Goal: Information Seeking & Learning: Learn about a topic

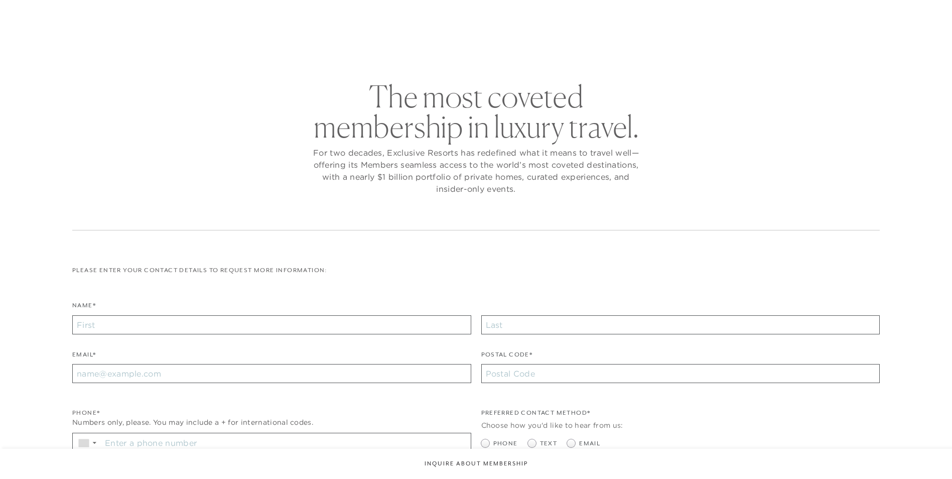
checkbox input "false"
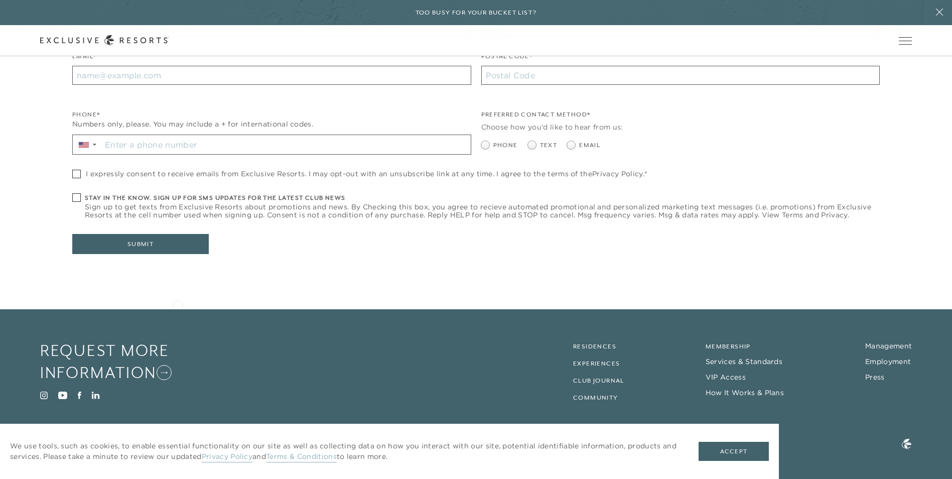
scroll to position [326, 0]
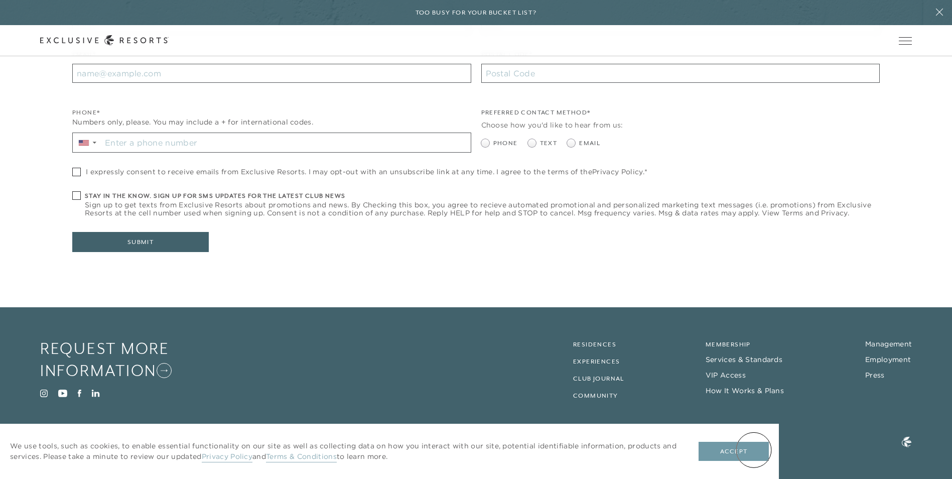
click at [753, 448] on button "Accept" at bounding box center [734, 451] width 70 height 19
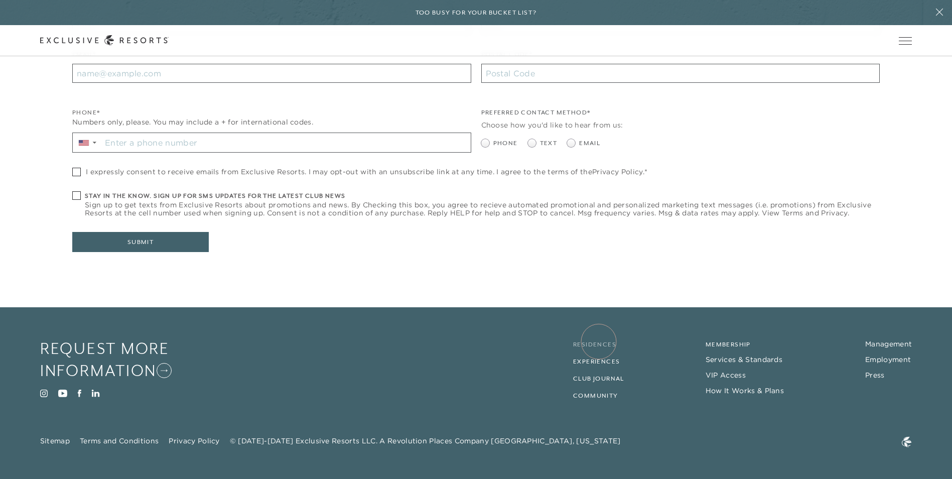
click at [599, 341] on link "Residences" at bounding box center [594, 344] width 43 height 7
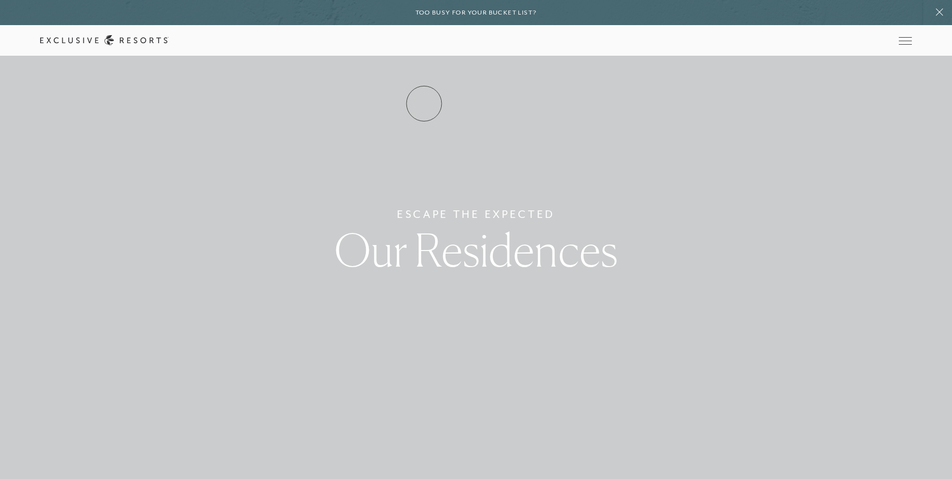
click at [0, 0] on link "Residence Collection" at bounding box center [0, 0] width 0 height 0
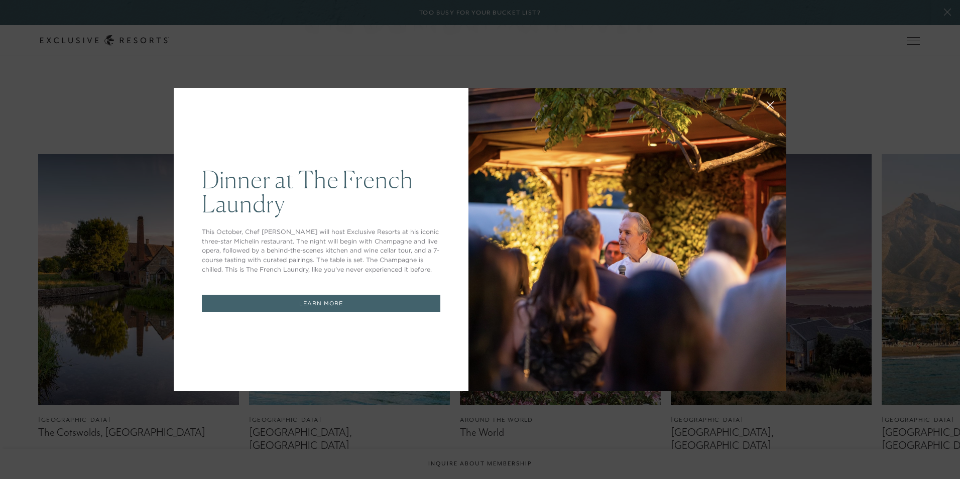
click at [386, 433] on div "Dinner at The [GEOGRAPHIC_DATA] This October, Chef [PERSON_NAME] will host Excl…" at bounding box center [480, 239] width 960 height 479
drag, startPoint x: 372, startPoint y: 438, endPoint x: 390, endPoint y: 365, distance: 75.0
click at [375, 434] on div "Dinner at The [GEOGRAPHIC_DATA] This October, Chef [PERSON_NAME] will host Excl…" at bounding box center [480, 239] width 960 height 479
click at [793, 77] on div "Dinner at The [GEOGRAPHIC_DATA] This October, Chef [PERSON_NAME] will host Excl…" at bounding box center [480, 239] width 960 height 479
click at [768, 103] on icon at bounding box center [770, 105] width 7 height 7
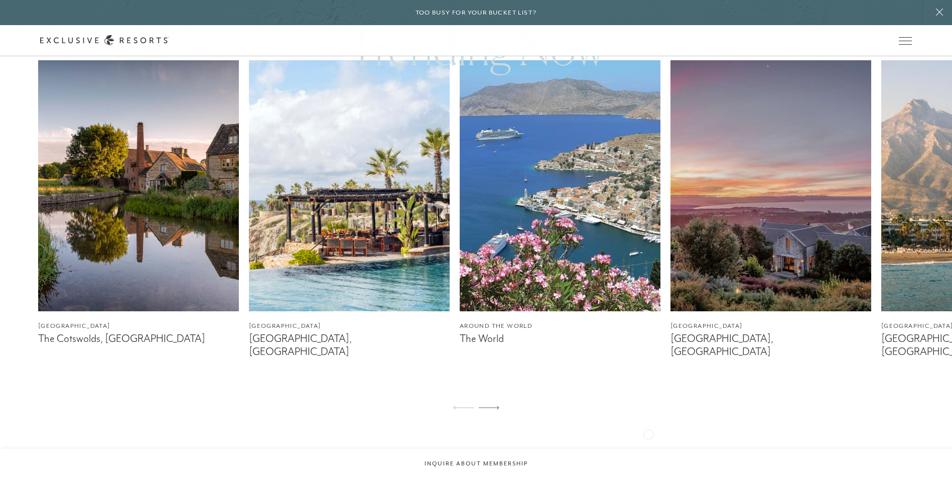
scroll to position [652, 0]
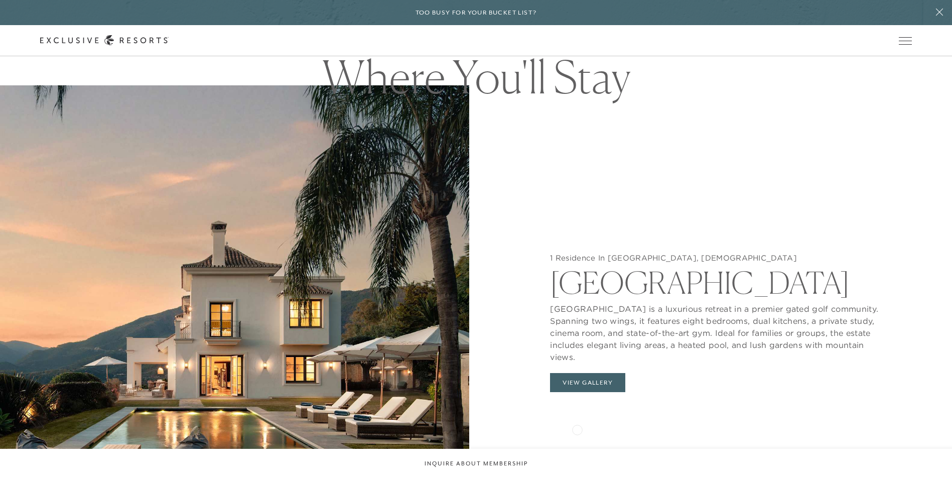
scroll to position [1054, 0]
click at [579, 373] on button "View Gallery" at bounding box center [587, 382] width 75 height 19
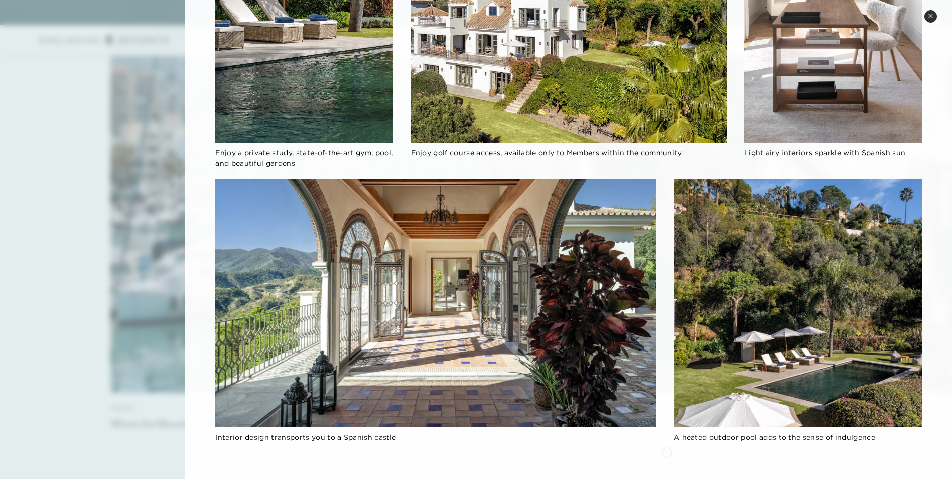
scroll to position [3078, 0]
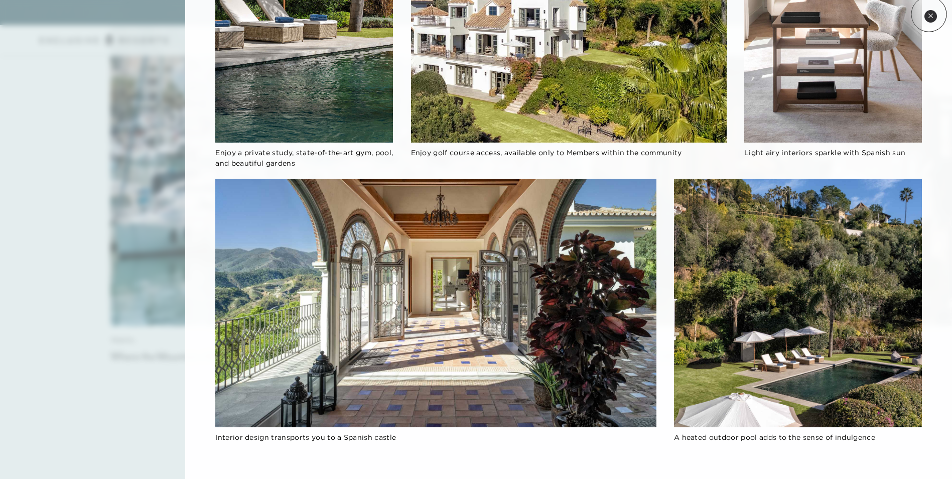
click at [929, 14] on icon at bounding box center [930, 16] width 4 height 4
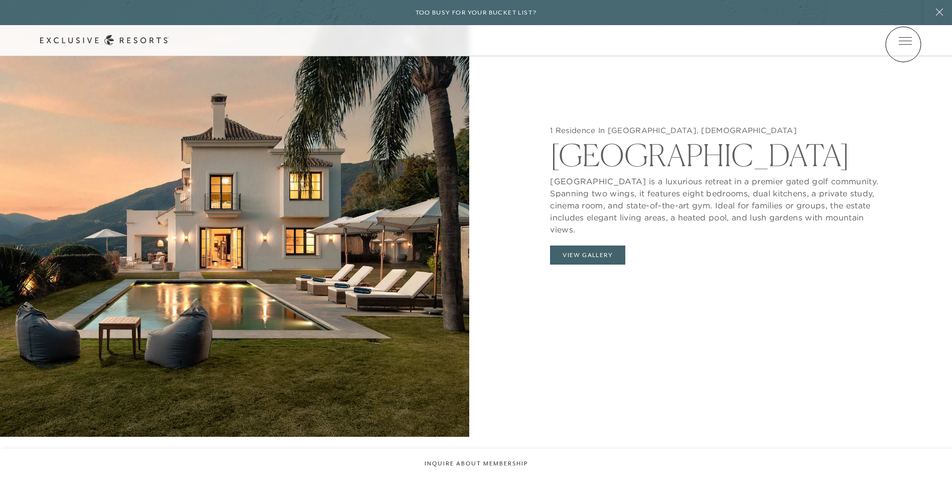
click at [0, 0] on div "Member Login" at bounding box center [0, 0] width 0 height 0
click at [0, 0] on link at bounding box center [0, 0] width 0 height 0
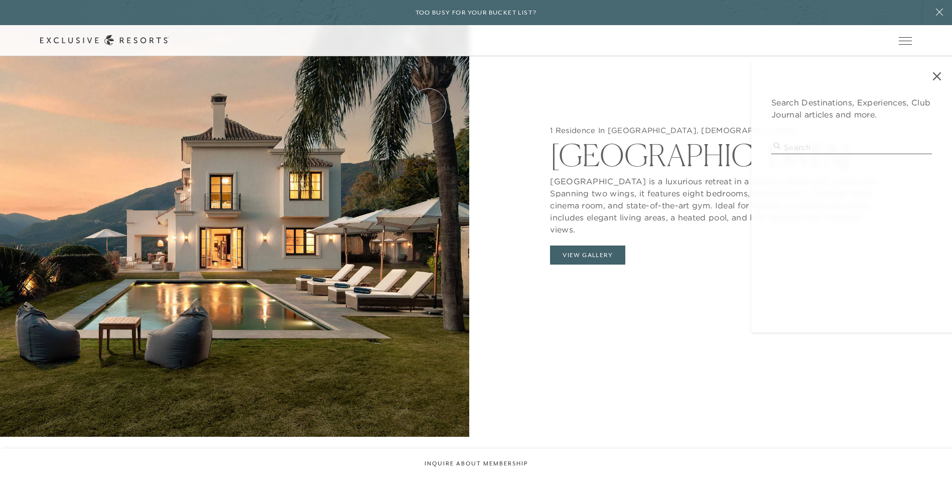
click at [0, 0] on link "Residence Collection" at bounding box center [0, 0] width 0 height 0
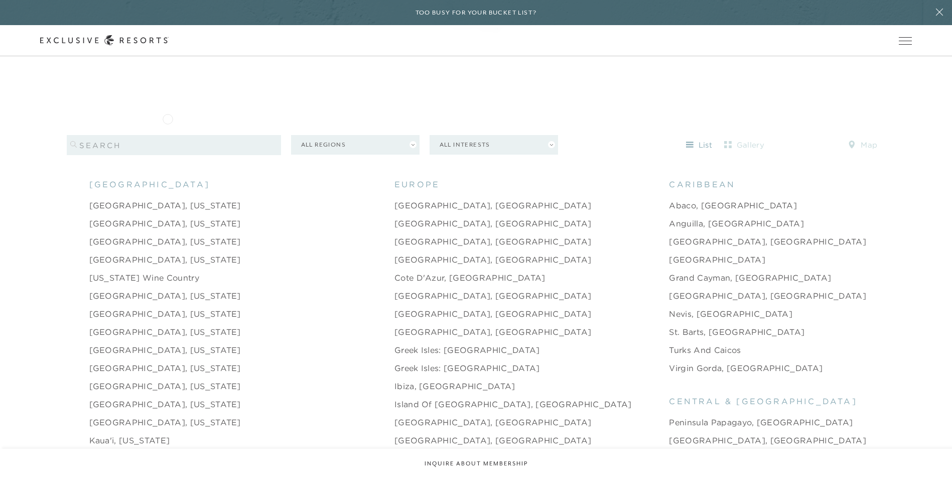
scroll to position [1004, 0]
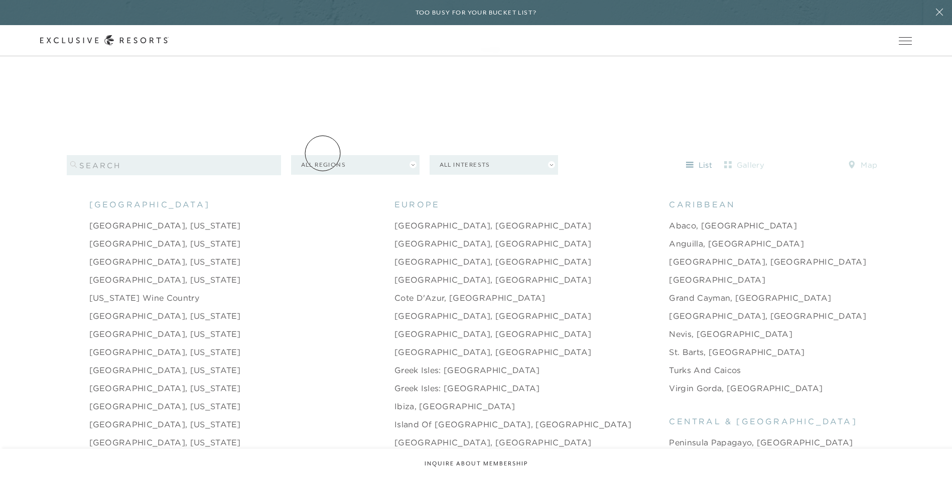
click at [323, 155] on button "All Regions" at bounding box center [355, 165] width 128 height 20
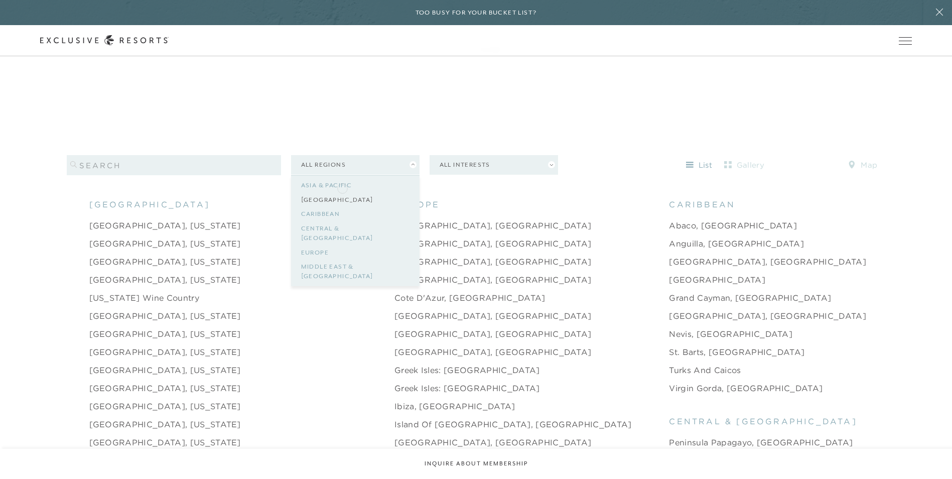
click at [342, 193] on link "[GEOGRAPHIC_DATA]" at bounding box center [355, 200] width 108 height 15
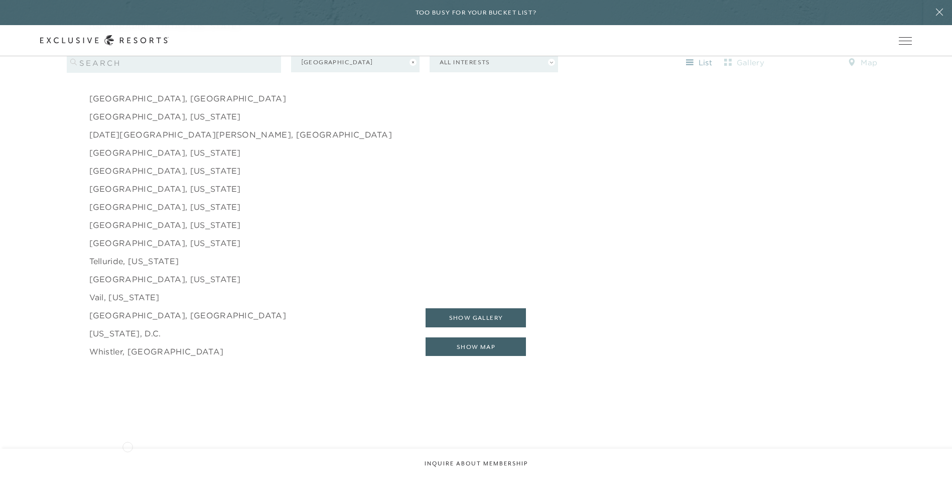
scroll to position [1656, 0]
click at [126, 217] on link "[GEOGRAPHIC_DATA], [US_STATE]" at bounding box center [165, 223] width 152 height 12
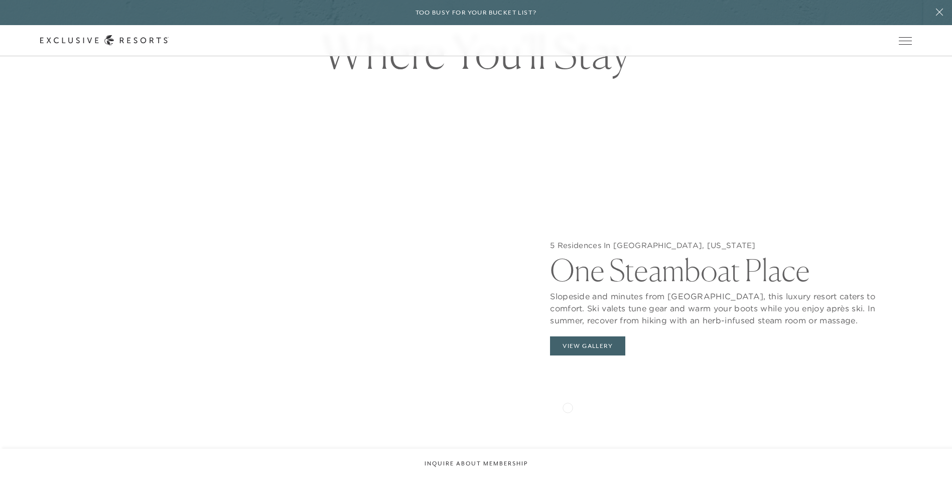
scroll to position [1054, 0]
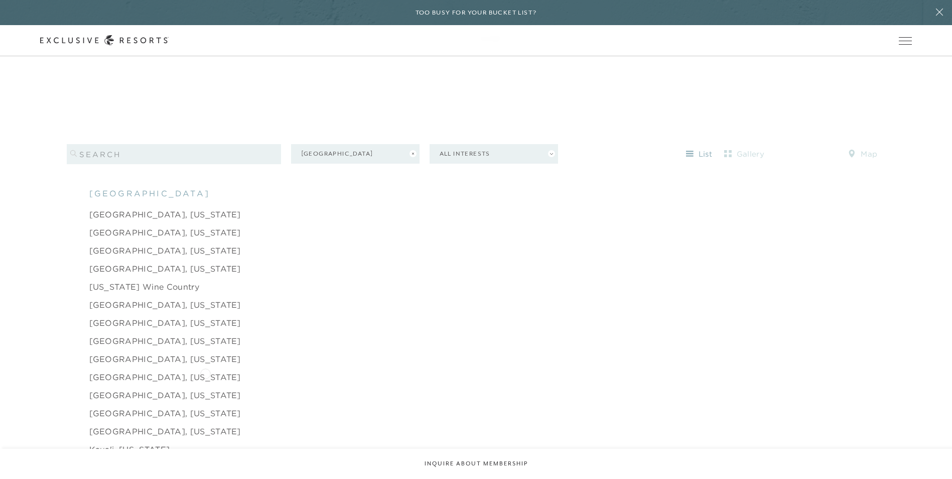
scroll to position [1026, 0]
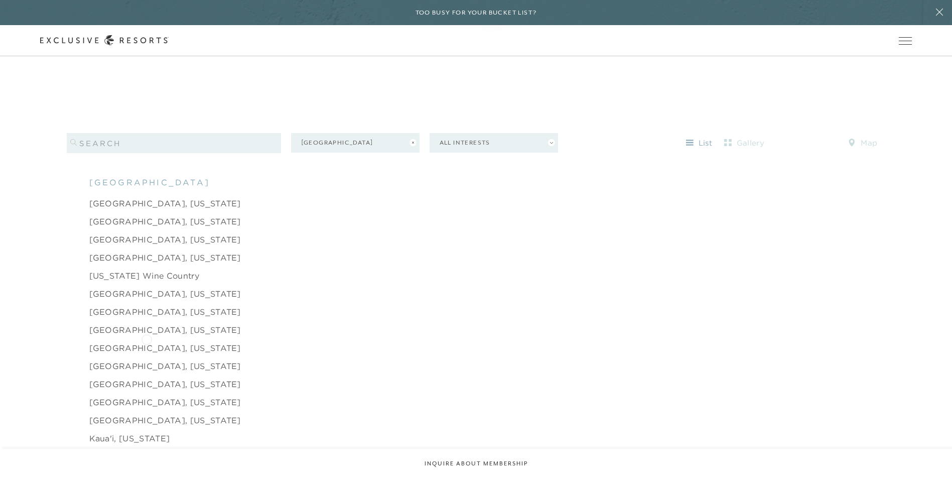
click at [147, 342] on link "[GEOGRAPHIC_DATA], [US_STATE]" at bounding box center [165, 348] width 152 height 12
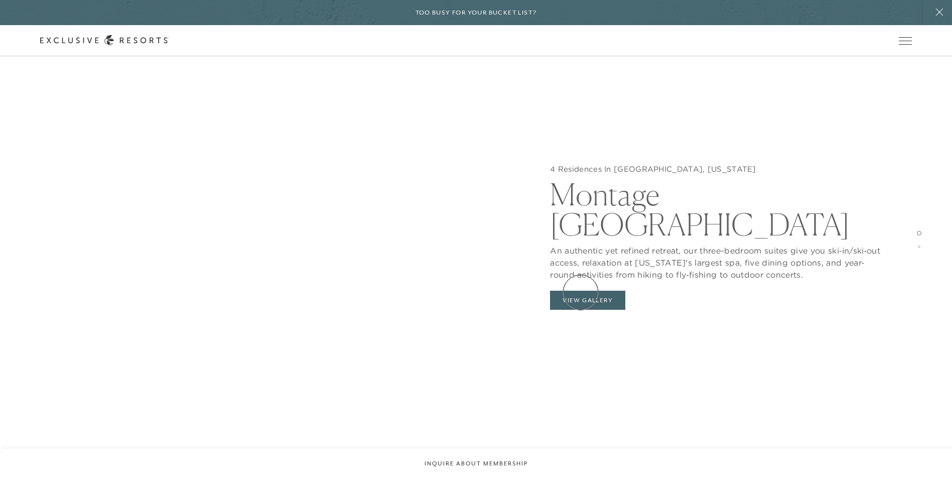
scroll to position [1355, 0]
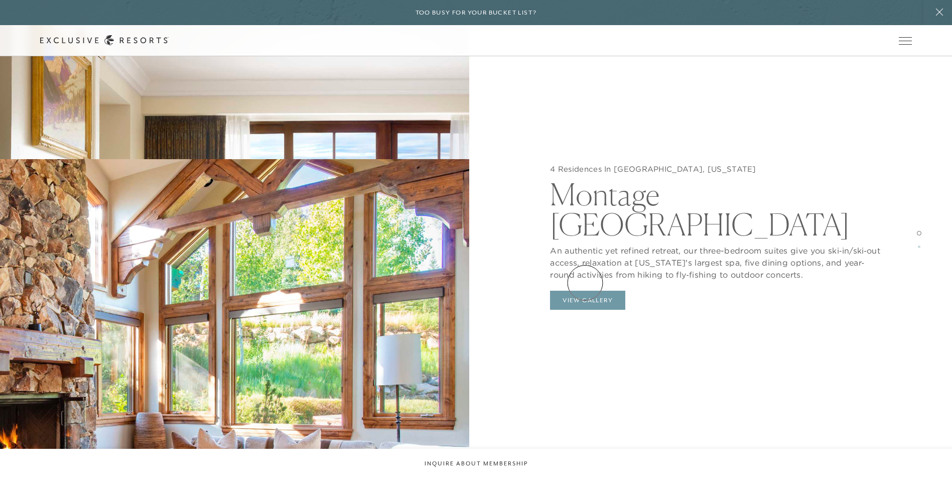
click at [585, 291] on button "View Gallery" at bounding box center [587, 300] width 75 height 19
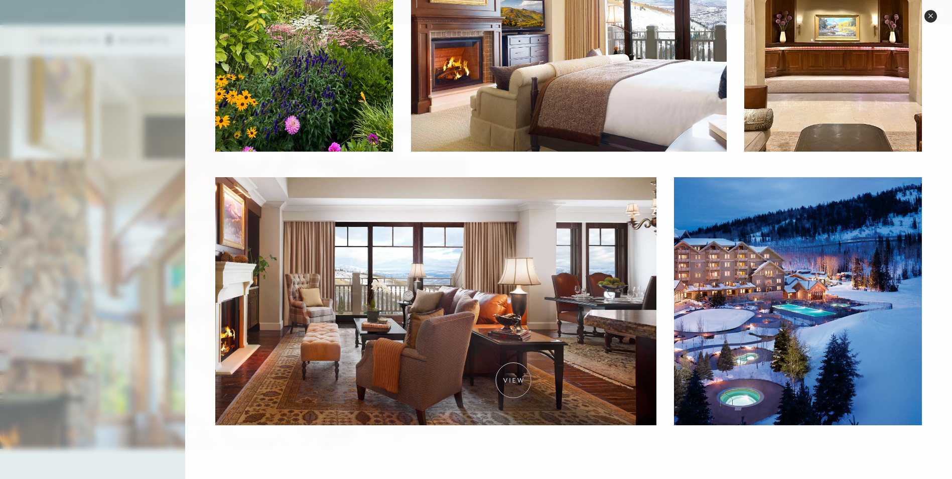
scroll to position [1506, 0]
drag, startPoint x: 933, startPoint y: 16, endPoint x: 926, endPoint y: 20, distance: 8.5
click at [933, 16] on button "Close quickview" at bounding box center [930, 16] width 13 height 13
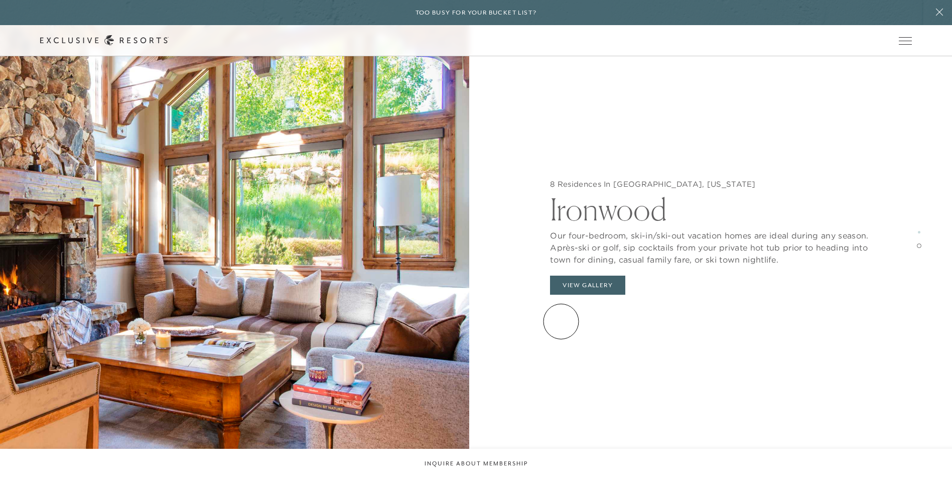
scroll to position [1807, 0]
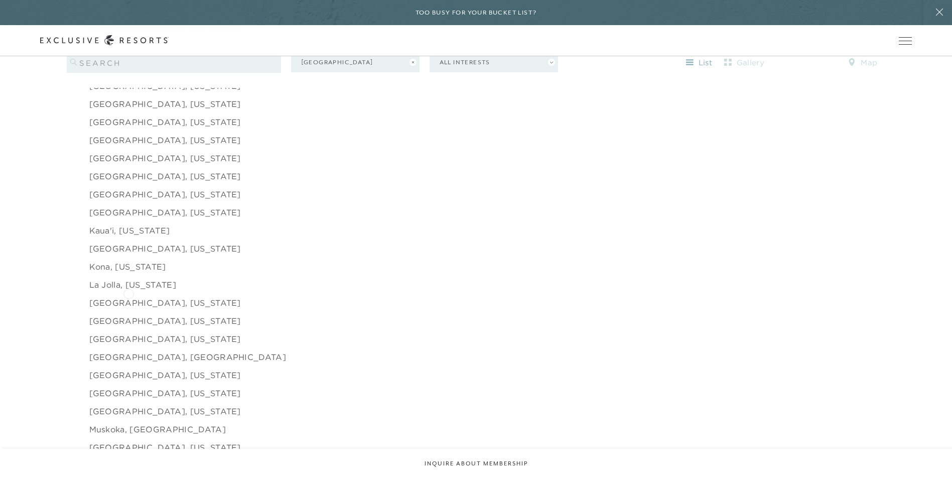
scroll to position [1224, 0]
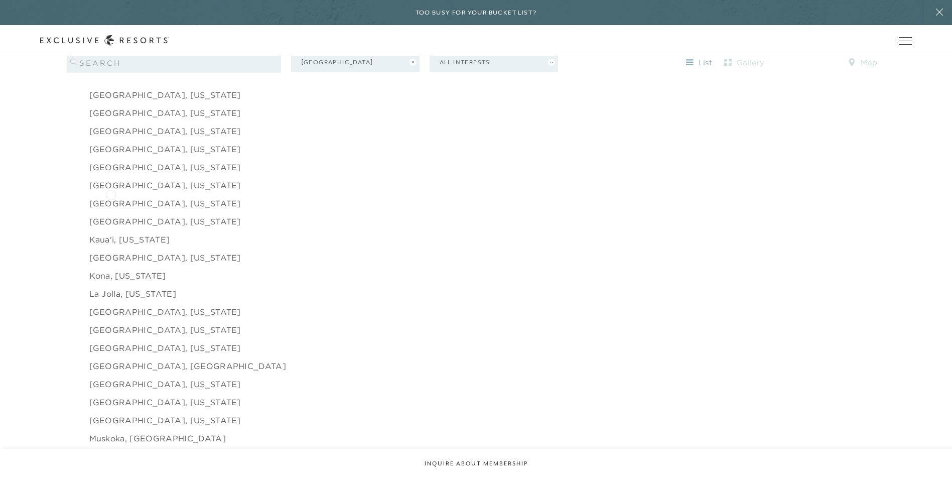
click at [110, 197] on link "[GEOGRAPHIC_DATA], [US_STATE]" at bounding box center [165, 203] width 152 height 12
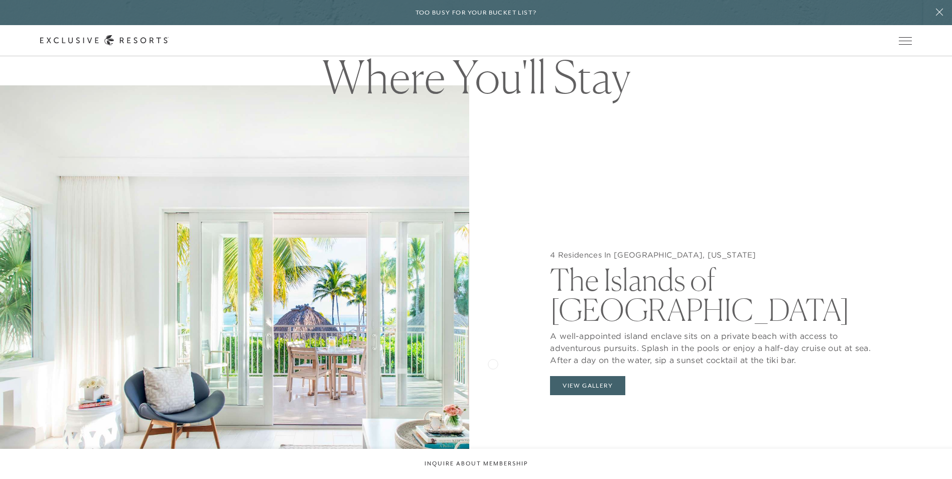
scroll to position [1054, 0]
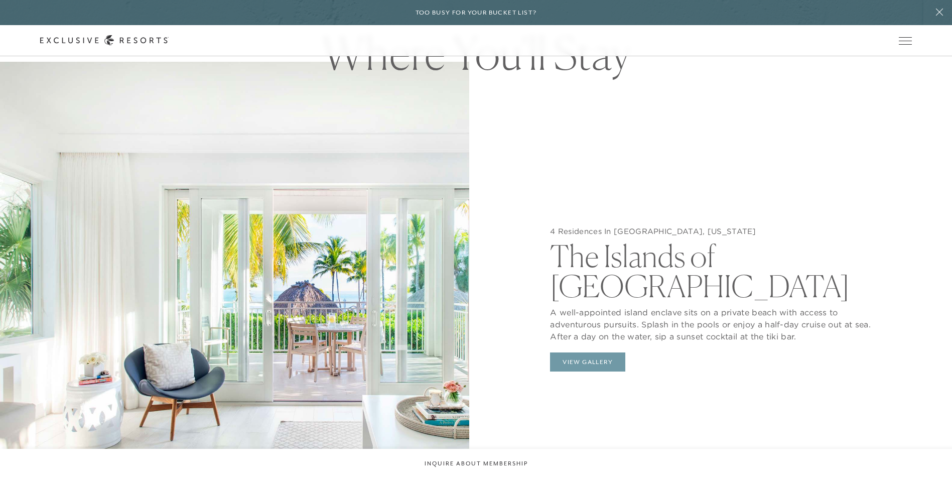
click at [586, 352] on button "View Gallery" at bounding box center [587, 361] width 75 height 19
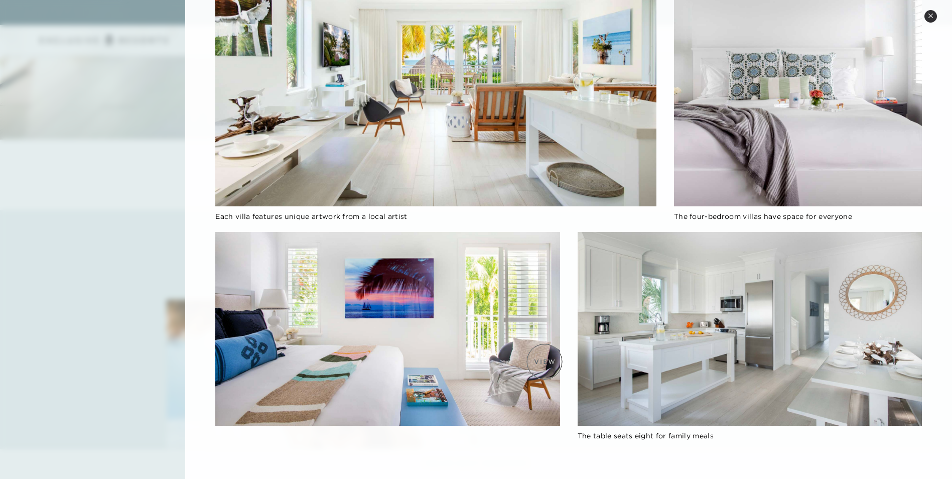
scroll to position [1455, 0]
click at [931, 16] on icon at bounding box center [930, 16] width 4 height 4
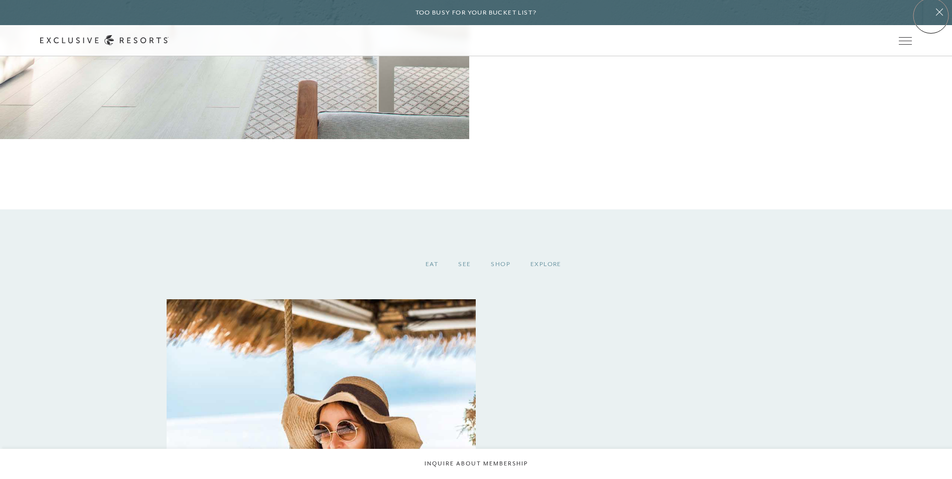
scroll to position [1152, 0]
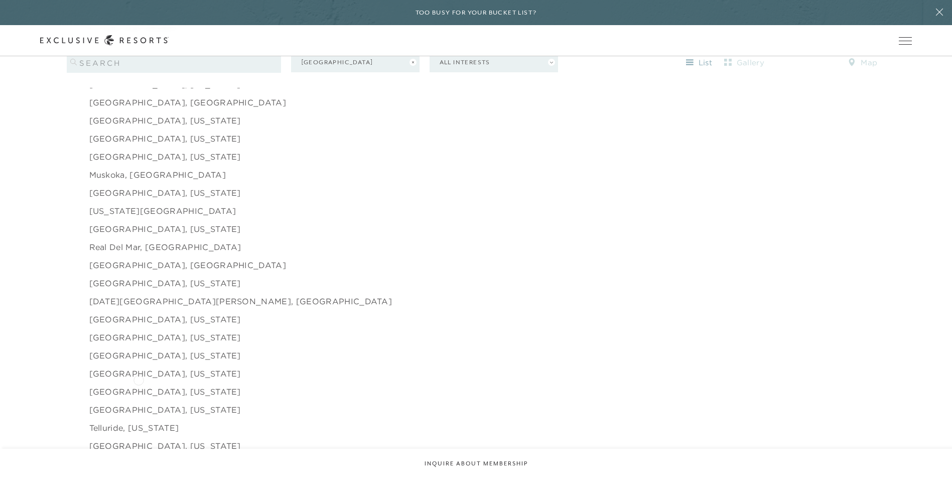
scroll to position [1506, 0]
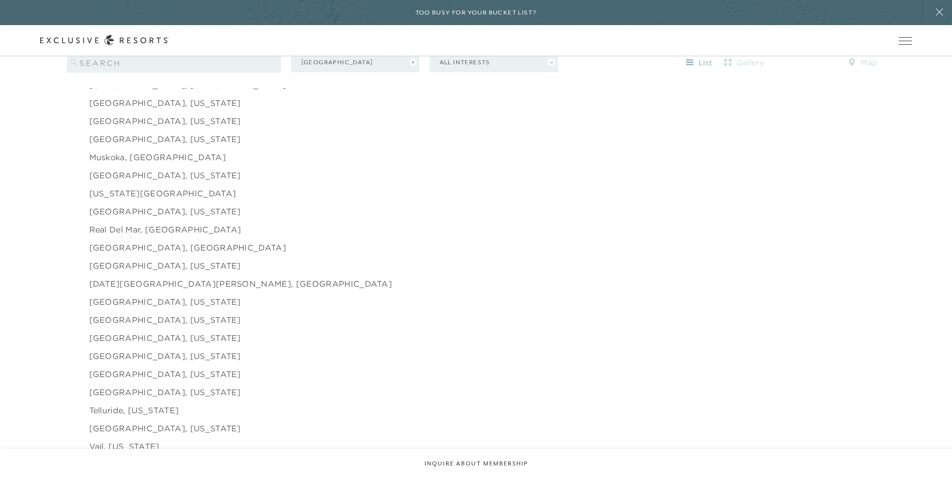
click at [126, 241] on link "[GEOGRAPHIC_DATA], [GEOGRAPHIC_DATA]" at bounding box center [187, 247] width 197 height 12
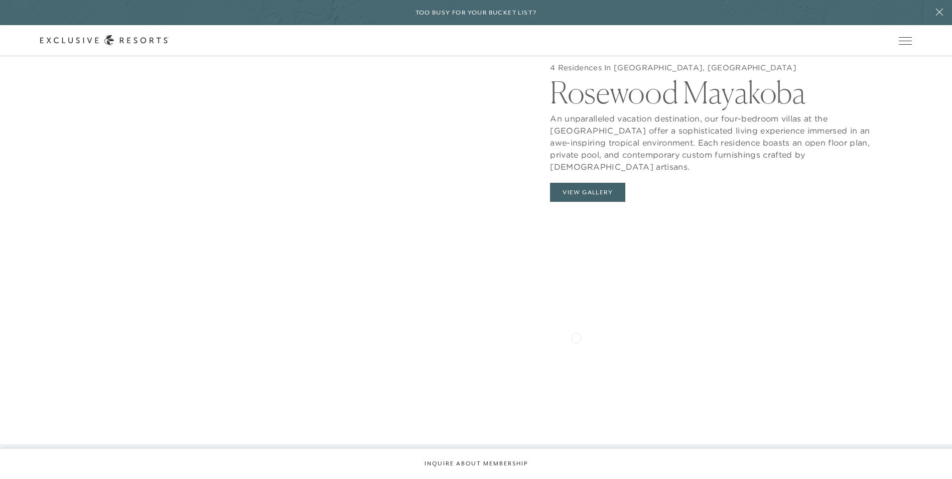
scroll to position [1204, 0]
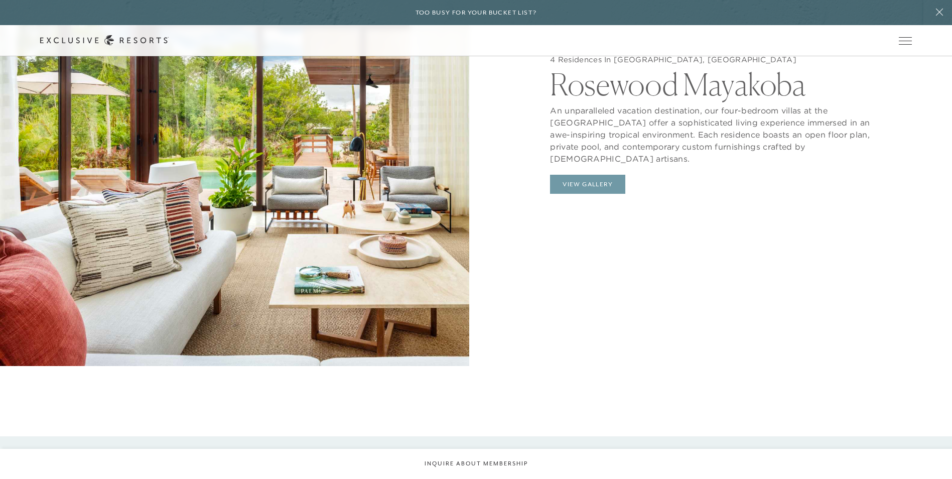
click at [591, 182] on button "View Gallery" at bounding box center [587, 184] width 75 height 19
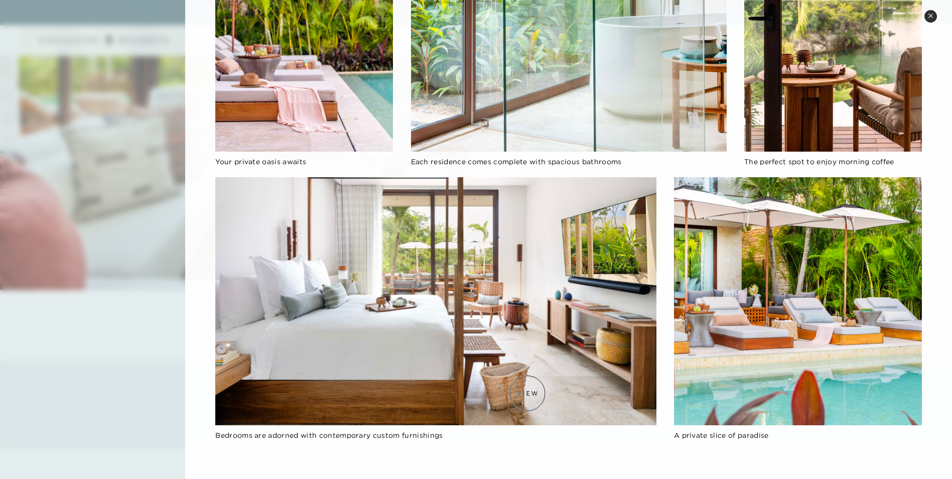
scroll to position [1305, 0]
